Goal: Transaction & Acquisition: Purchase product/service

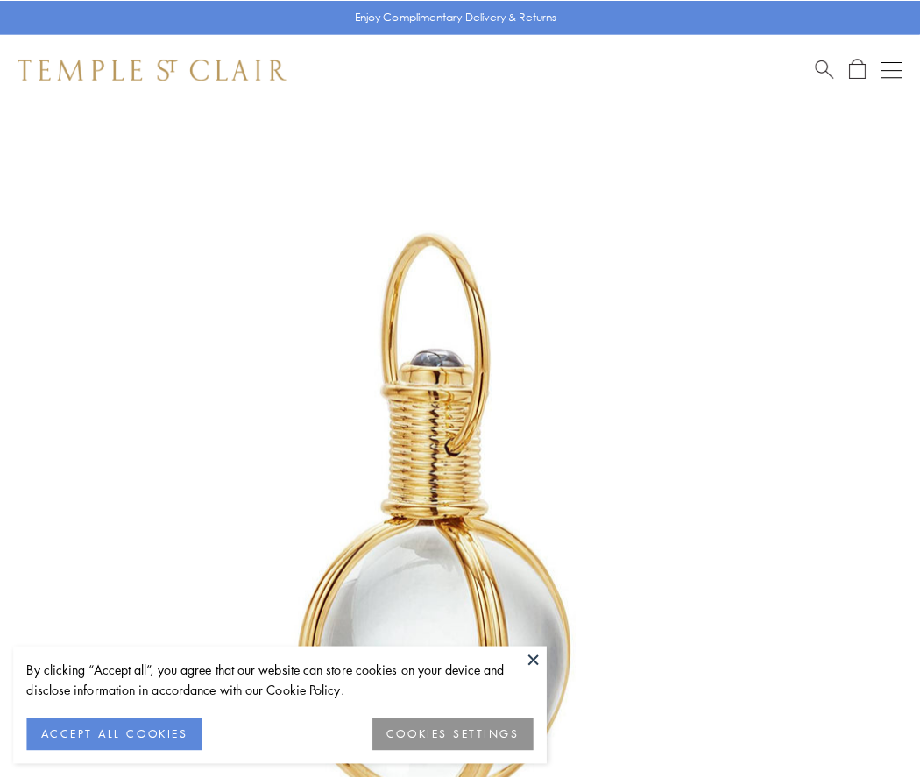
scroll to position [458, 0]
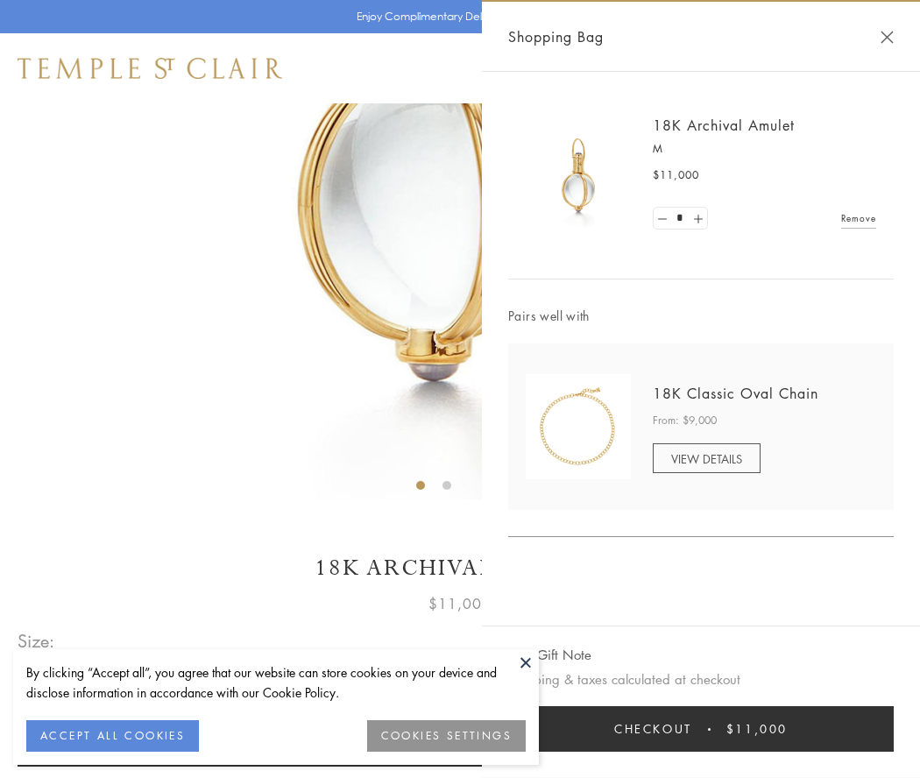
click at [701, 729] on button "Checkout $11,000" at bounding box center [701, 729] width 386 height 46
